Goal: Transaction & Acquisition: Purchase product/service

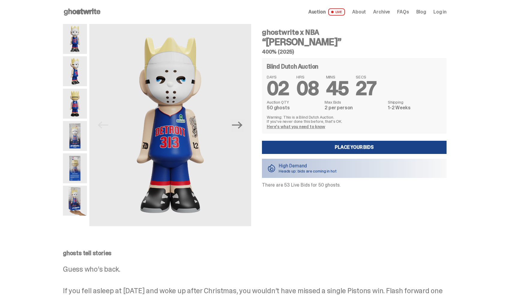
click at [76, 104] on img at bounding box center [75, 104] width 24 height 30
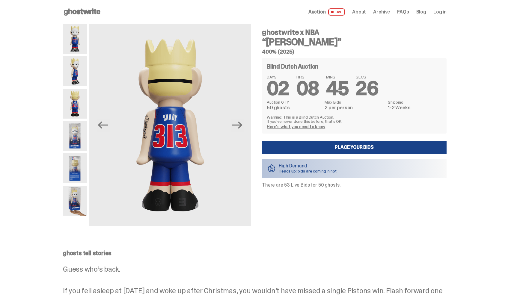
click at [77, 134] on img at bounding box center [75, 136] width 24 height 30
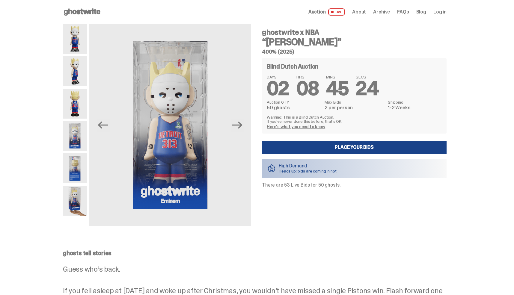
click at [77, 152] on div at bounding box center [75, 125] width 24 height 202
click at [77, 165] on img at bounding box center [75, 168] width 24 height 30
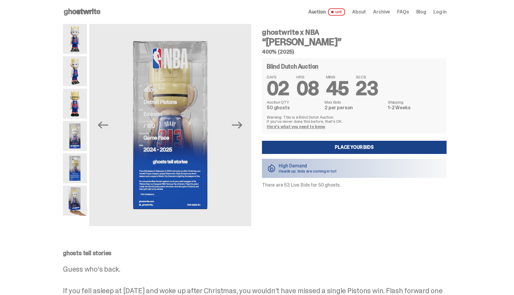
click at [78, 187] on img at bounding box center [75, 201] width 24 height 30
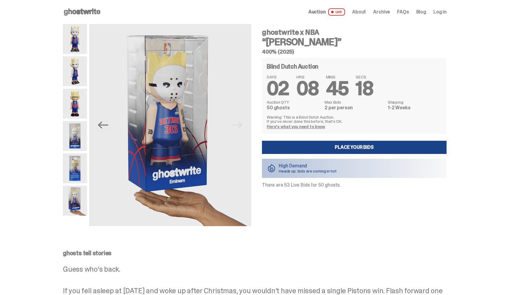
click at [75, 43] on img at bounding box center [75, 39] width 24 height 30
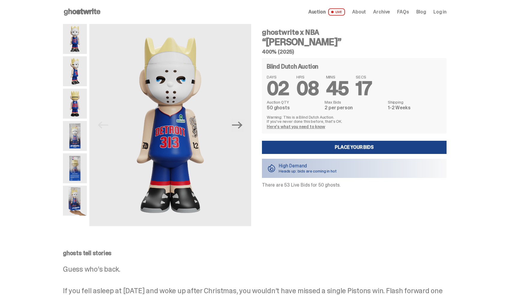
click at [75, 69] on img at bounding box center [75, 71] width 24 height 30
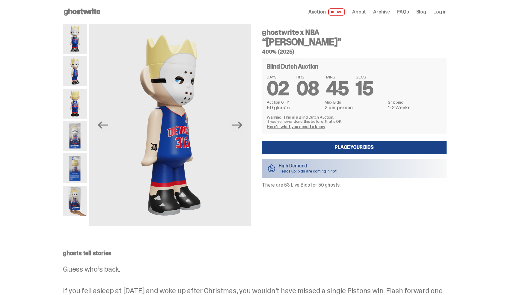
click at [77, 102] on img at bounding box center [75, 104] width 24 height 30
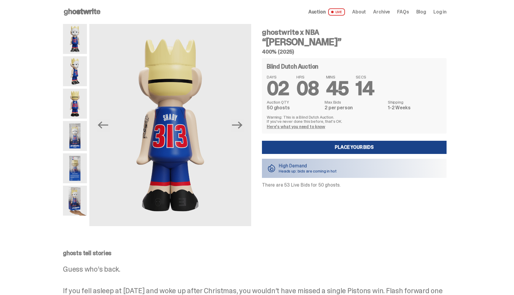
click at [77, 127] on img at bounding box center [75, 136] width 24 height 30
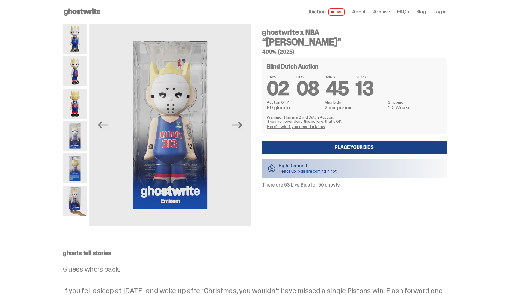
click at [81, 166] on img at bounding box center [75, 168] width 24 height 30
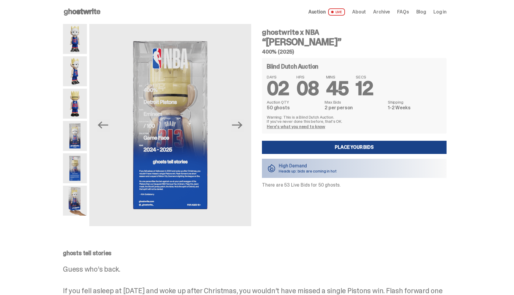
click at [81, 192] on img at bounding box center [75, 201] width 24 height 30
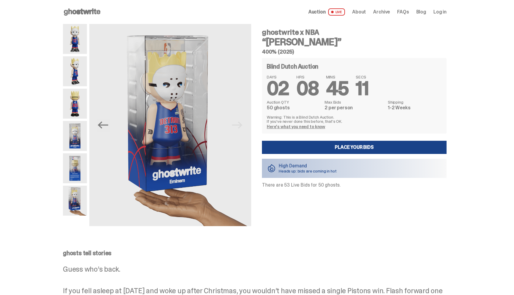
click at [72, 39] on img at bounding box center [75, 39] width 24 height 30
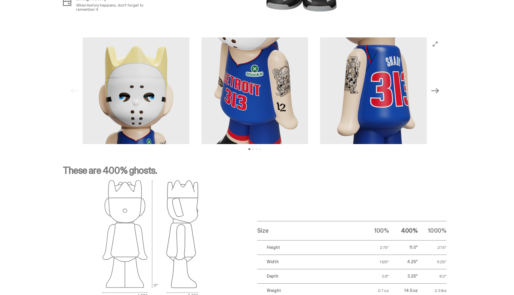
scroll to position [590, 0]
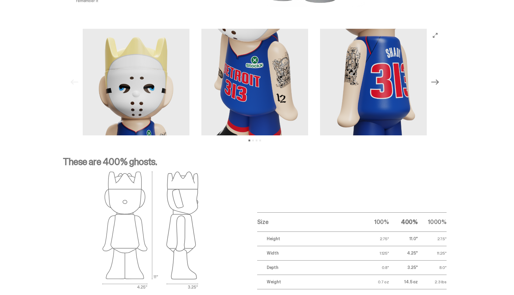
click at [438, 81] on icon "Next" at bounding box center [435, 81] width 8 height 5
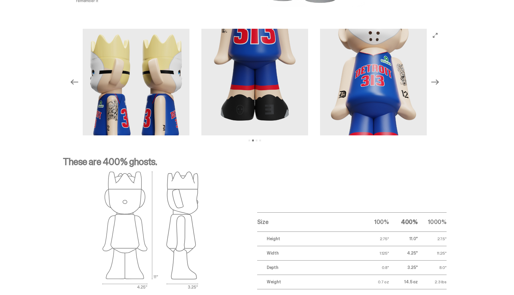
click at [438, 81] on icon "Next" at bounding box center [435, 81] width 8 height 5
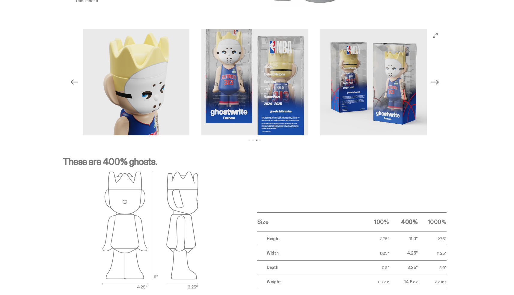
click at [438, 81] on icon "Next" at bounding box center [435, 81] width 8 height 5
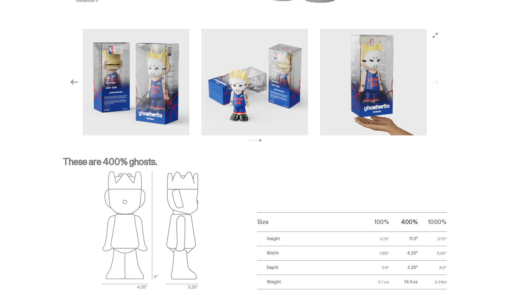
click at [438, 82] on div "Previous Next View slide 1 View slide 2 View slide 3 View slide 4" at bounding box center [255, 82] width 374 height 107
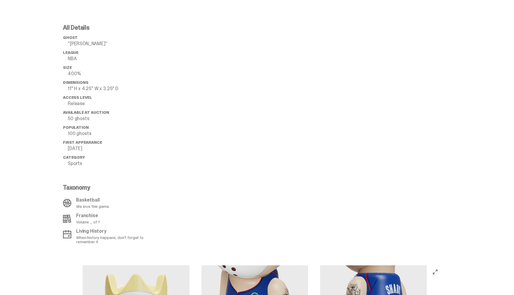
scroll to position [363, 0]
